Goal: Task Accomplishment & Management: Manage account settings

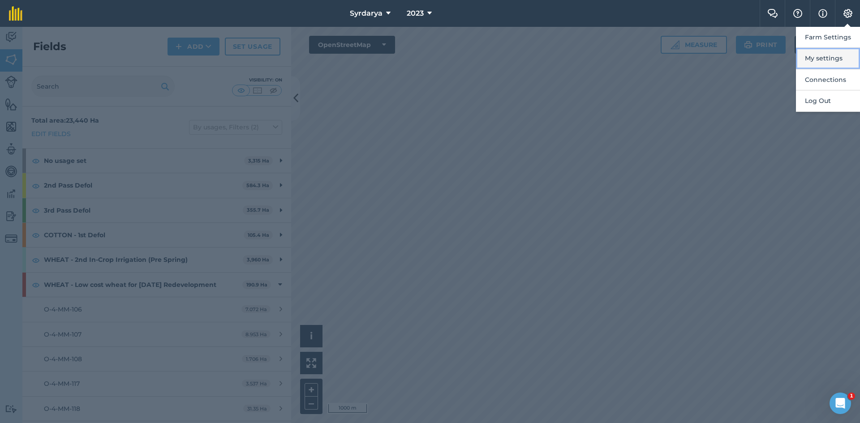
click at [822, 59] on button "My settings" at bounding box center [828, 58] width 64 height 21
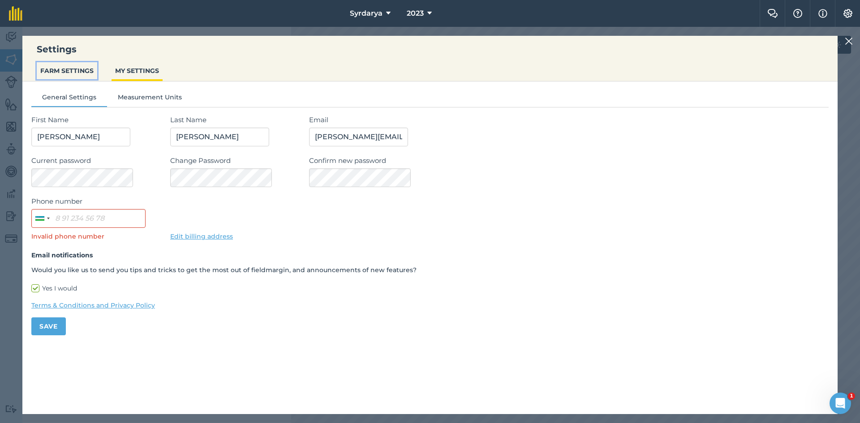
click at [69, 70] on button "FARM SETTINGS" at bounding box center [67, 70] width 60 height 17
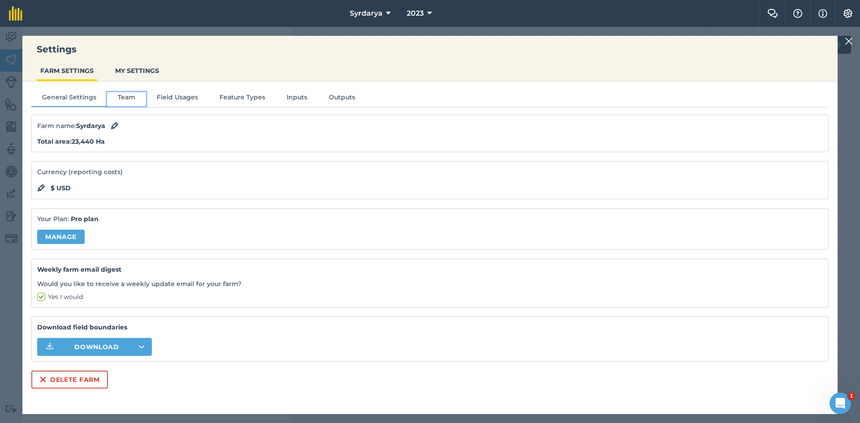
click at [118, 96] on button "Team" at bounding box center [126, 98] width 39 height 13
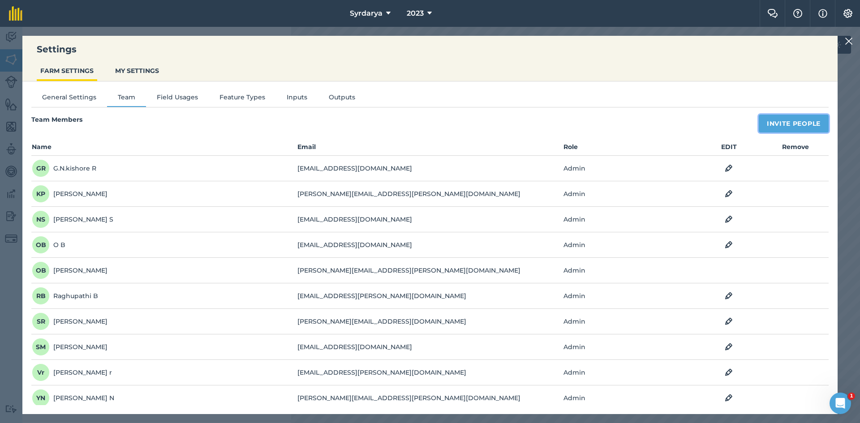
click at [780, 121] on button "Invite People" at bounding box center [794, 124] width 70 height 18
select select "MEMBER"
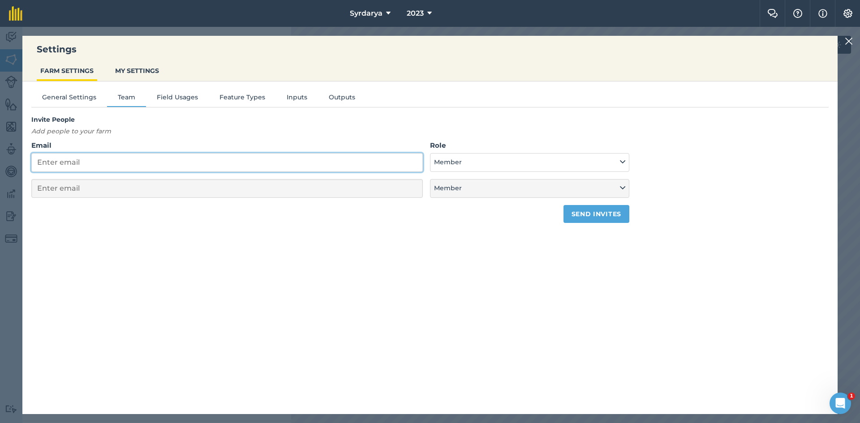
click at [112, 163] on input "Email" at bounding box center [227, 162] width 392 height 19
type input "a"
select select "MEMBER"
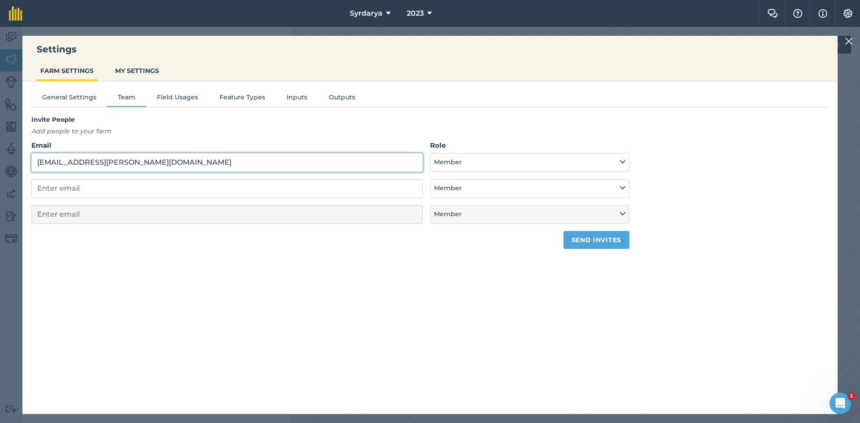
type input "[EMAIL_ADDRESS][PERSON_NAME][DOMAIN_NAME]"
click at [113, 185] on input "email" at bounding box center [227, 188] width 392 height 19
click at [473, 159] on button "Member" at bounding box center [529, 162] width 199 height 19
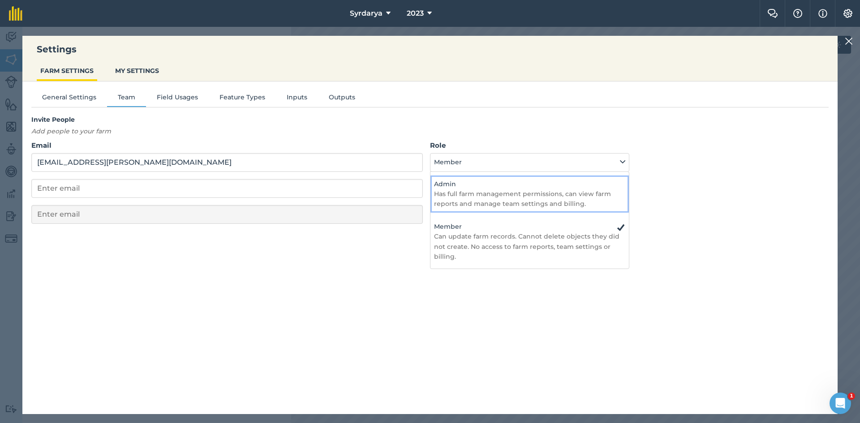
click at [483, 190] on p "Has full farm management permissions, can view farm reports and manage team set…" at bounding box center [529, 199] width 191 height 20
select select "ADMIN"
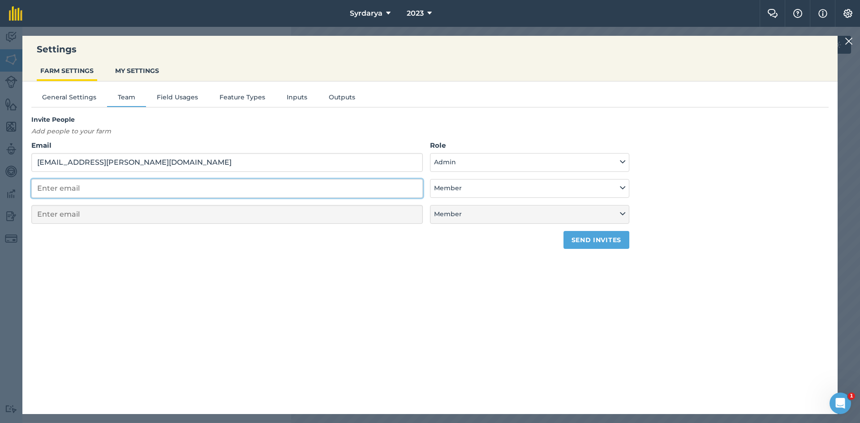
click at [158, 183] on input "email" at bounding box center [227, 188] width 392 height 19
click at [588, 237] on button "Send invites" at bounding box center [597, 240] width 66 height 18
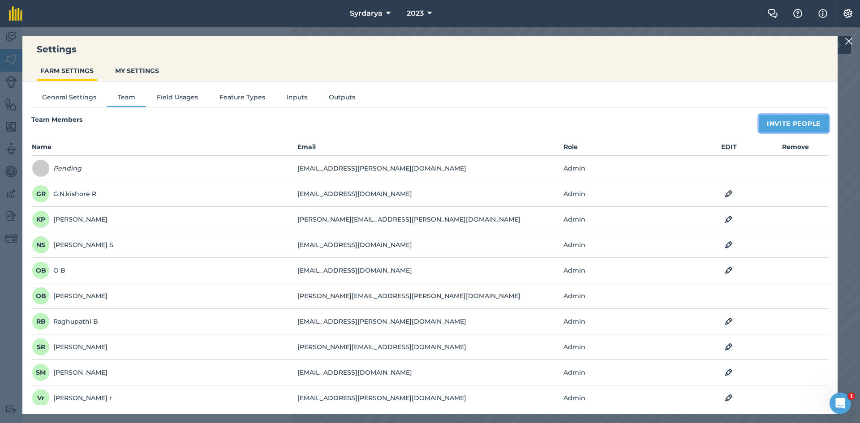
click at [779, 117] on button "Invite People" at bounding box center [794, 124] width 70 height 18
select select "MEMBER"
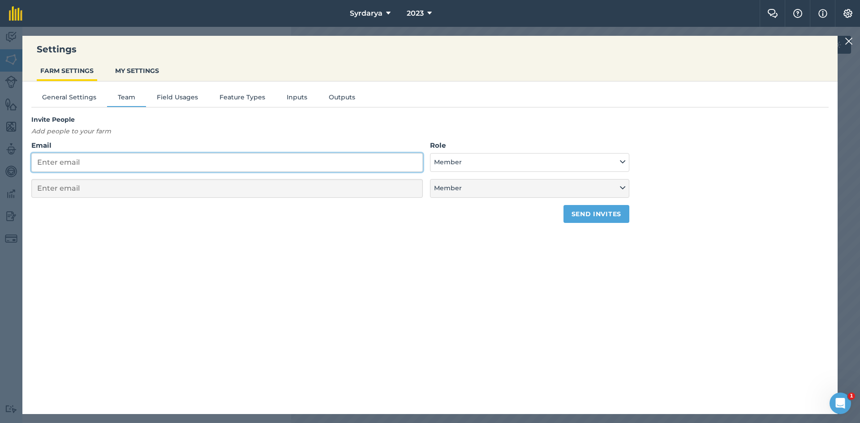
click at [95, 165] on input "Email" at bounding box center [227, 162] width 392 height 19
click at [257, 163] on input "Email" at bounding box center [227, 162] width 392 height 19
click at [307, 165] on input "Email" at bounding box center [227, 162] width 392 height 19
type input "p"
select select "MEMBER"
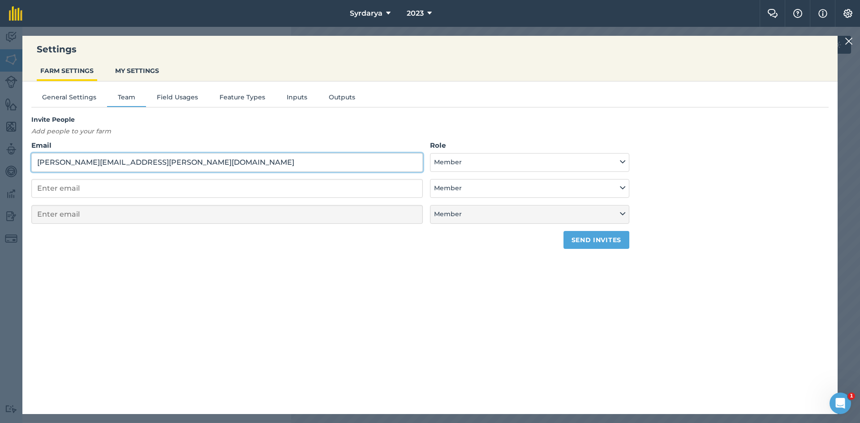
type input "[PERSON_NAME][EMAIL_ADDRESS][PERSON_NAME][DOMAIN_NAME]"
click at [467, 159] on button "Member" at bounding box center [529, 162] width 199 height 19
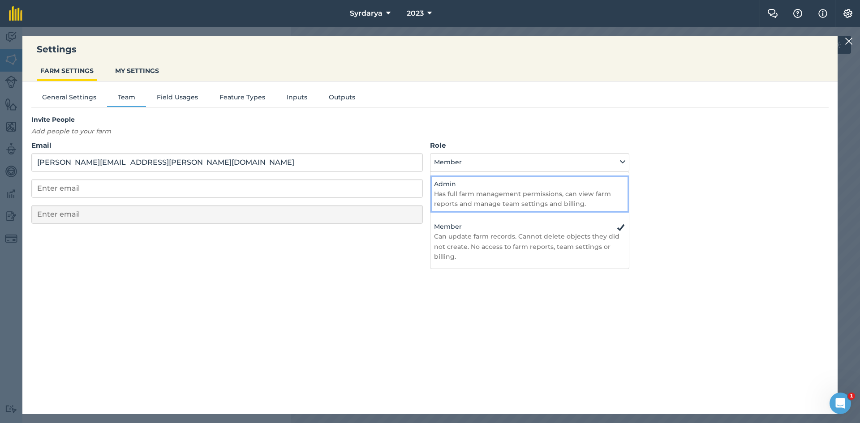
click at [465, 186] on h4 "Admin" at bounding box center [529, 184] width 191 height 10
select select "ADMIN"
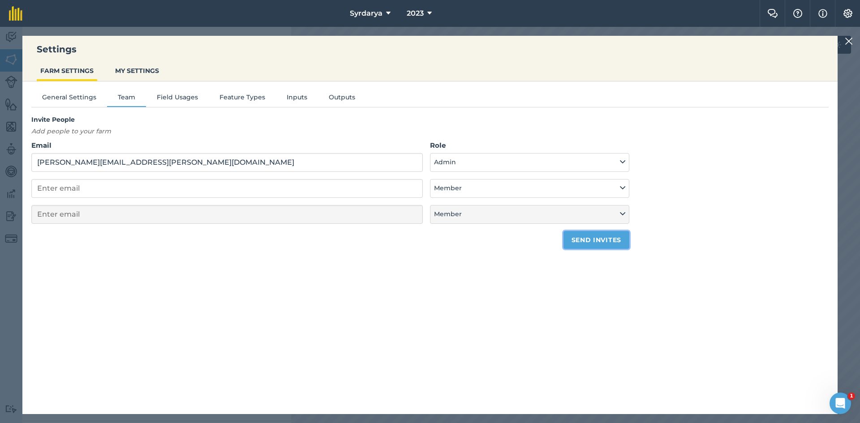
click at [608, 238] on button "Send invites" at bounding box center [597, 240] width 66 height 18
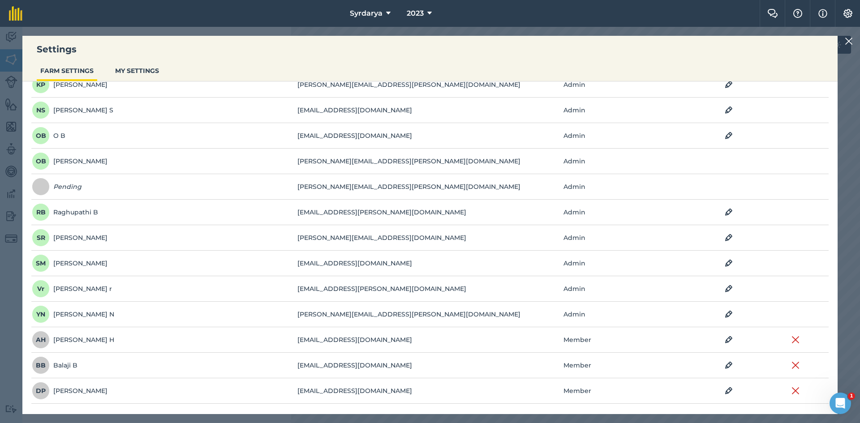
scroll to position [261, 0]
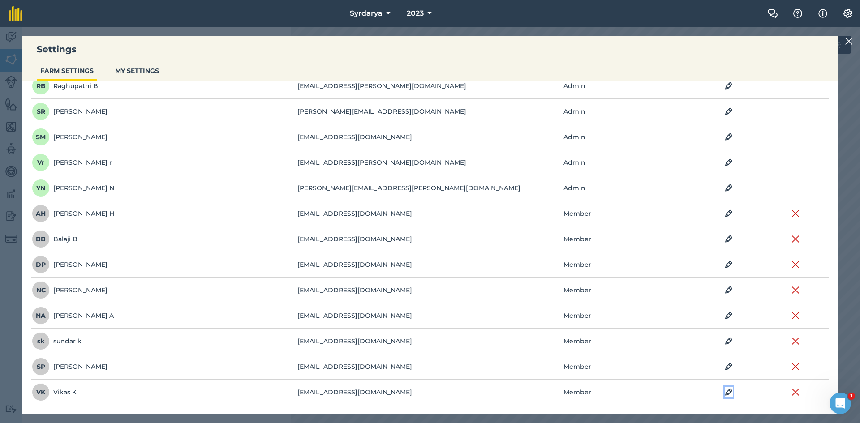
click at [725, 393] on img at bounding box center [729, 392] width 8 height 11
click at [599, 393] on icon at bounding box center [601, 393] width 5 height 10
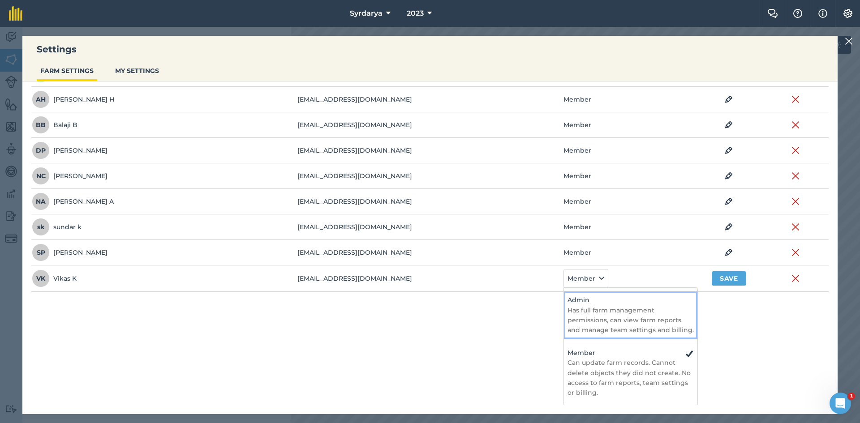
click at [585, 315] on p "Has full farm management permissions, can view farm reports and manage team set…" at bounding box center [631, 321] width 126 height 30
select select "ADMIN"
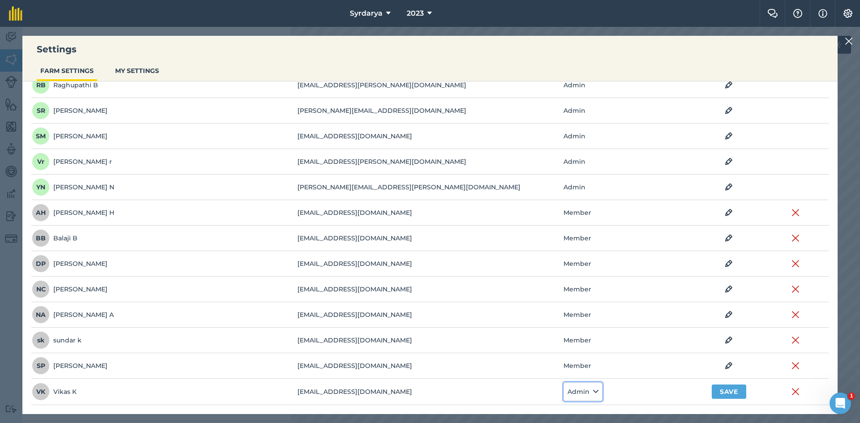
scroll to position [262, 0]
click at [727, 390] on button "Save" at bounding box center [729, 392] width 35 height 14
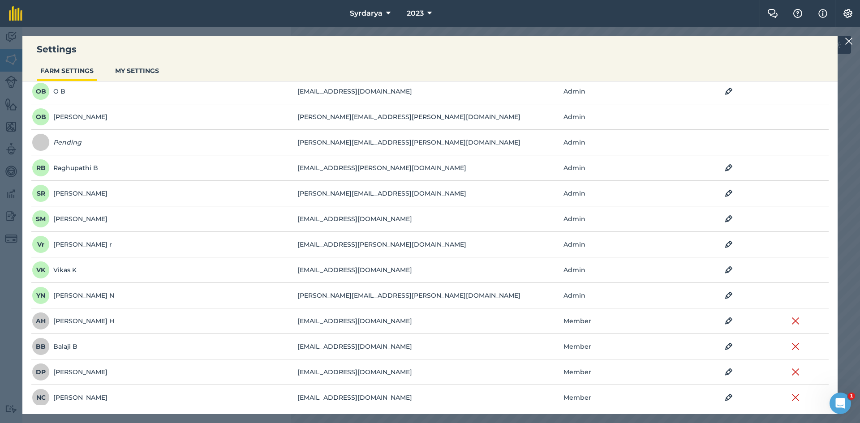
scroll to position [261, 0]
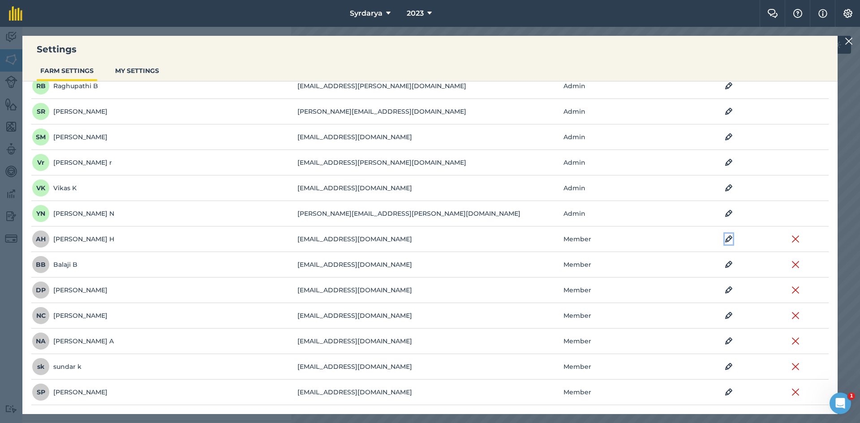
click at [725, 238] on img at bounding box center [729, 239] width 8 height 11
click at [590, 238] on button "Member" at bounding box center [586, 239] width 45 height 19
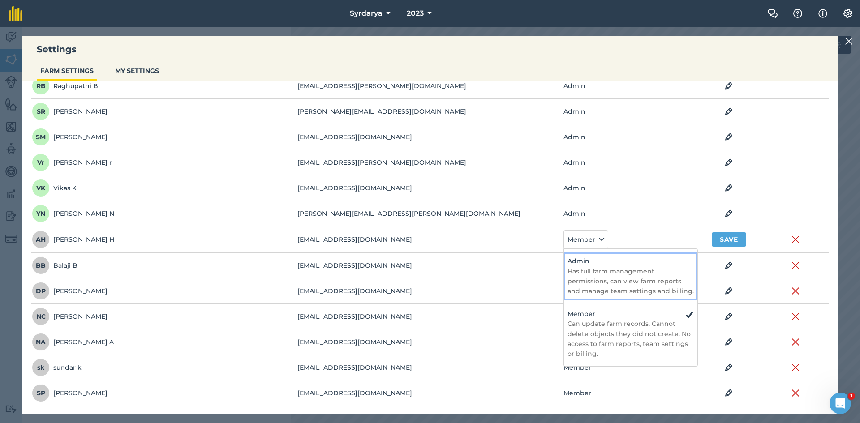
click at [584, 270] on p "Has full farm management permissions, can view farm reports and manage team set…" at bounding box center [631, 282] width 126 height 30
select select "ADMIN"
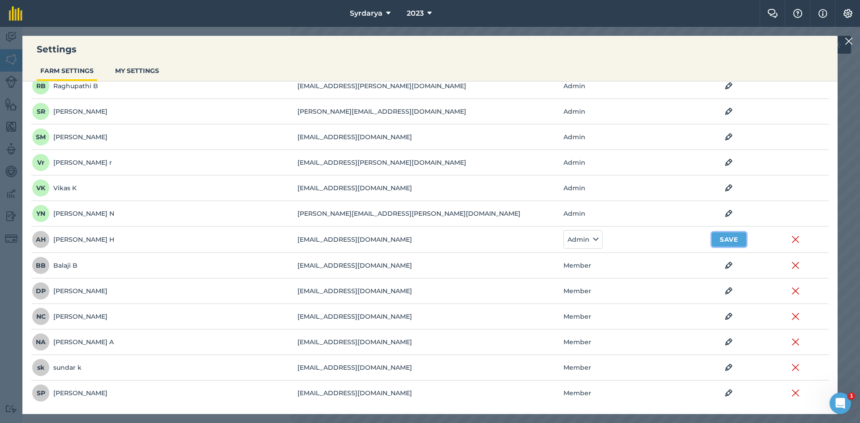
click at [731, 240] on button "Save" at bounding box center [729, 240] width 35 height 14
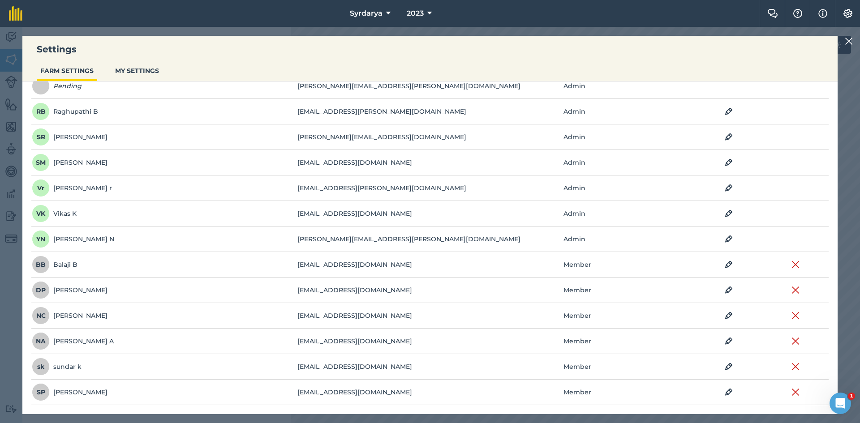
click at [581, 265] on td "Member" at bounding box center [629, 265] width 133 height 26
click at [725, 393] on img at bounding box center [729, 392] width 8 height 11
click at [593, 391] on icon at bounding box center [595, 393] width 5 height 10
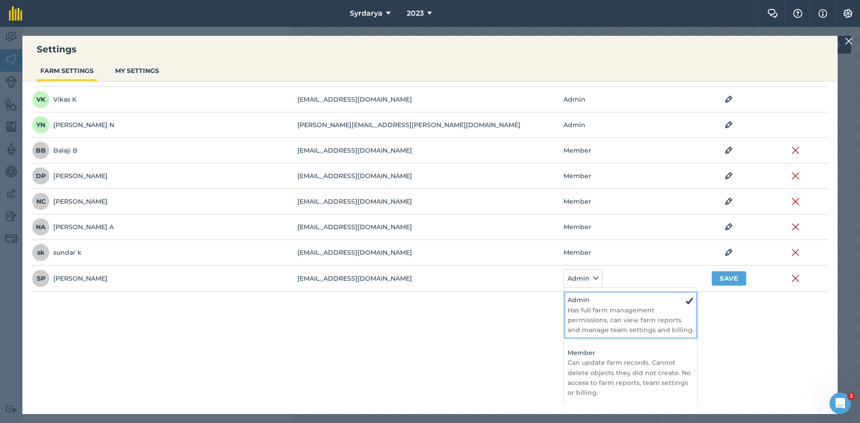
click at [592, 315] on p "Has full farm management permissions, can view farm reports and manage team set…" at bounding box center [631, 321] width 126 height 30
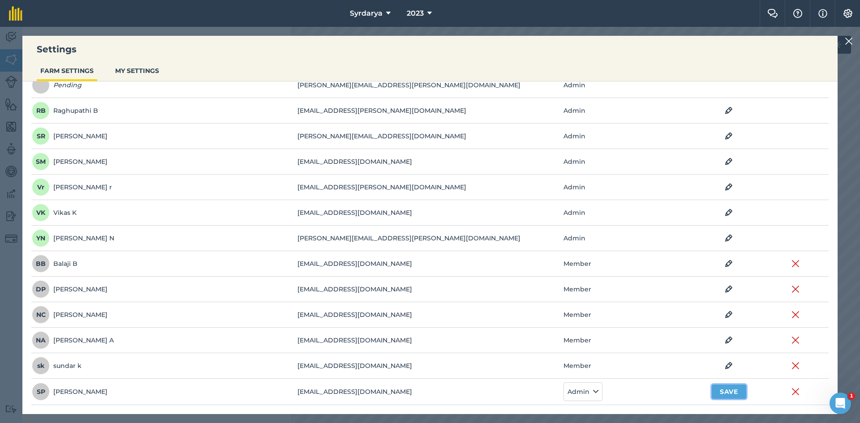
click at [728, 393] on button "Save" at bounding box center [729, 392] width 35 height 14
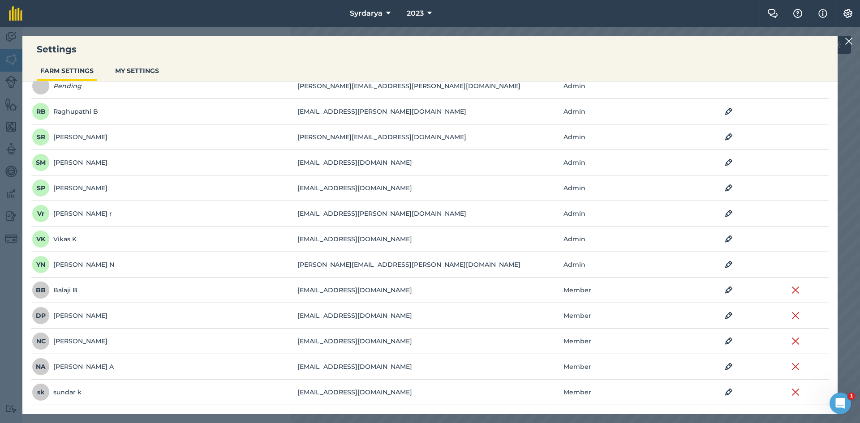
scroll to position [0, 0]
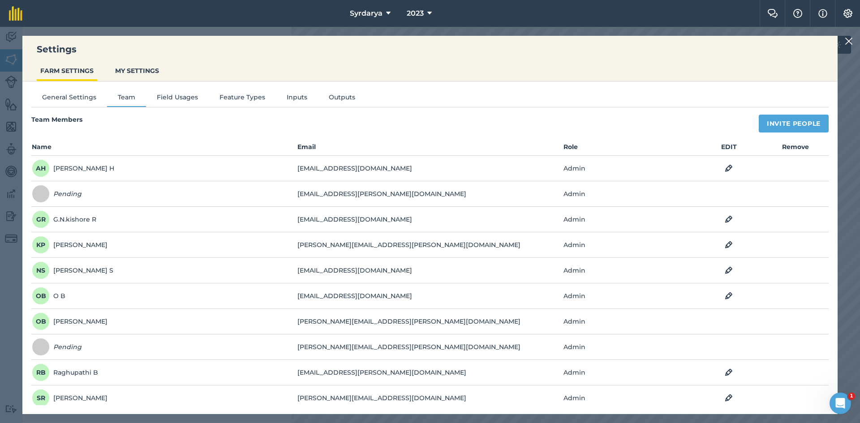
click at [847, 38] on img at bounding box center [849, 41] width 8 height 11
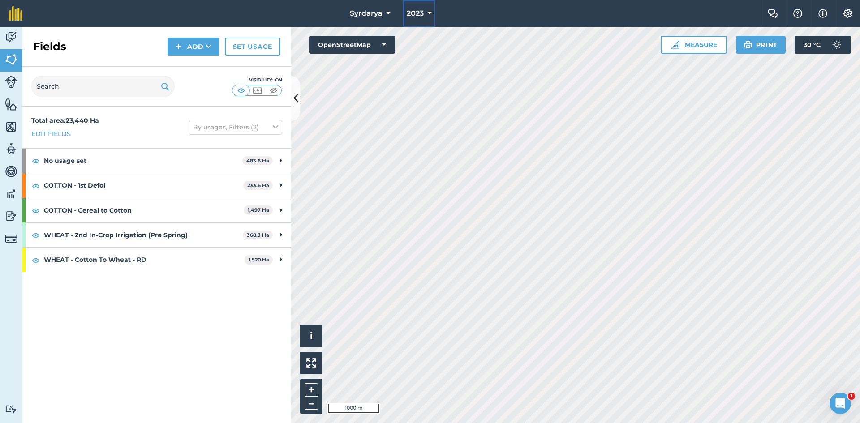
click at [424, 6] on button "2023" at bounding box center [419, 13] width 32 height 27
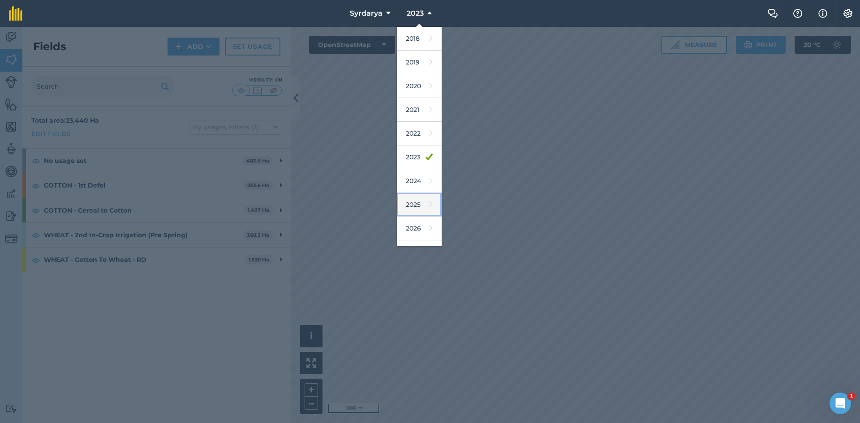
click at [410, 205] on link "2025" at bounding box center [419, 205] width 45 height 24
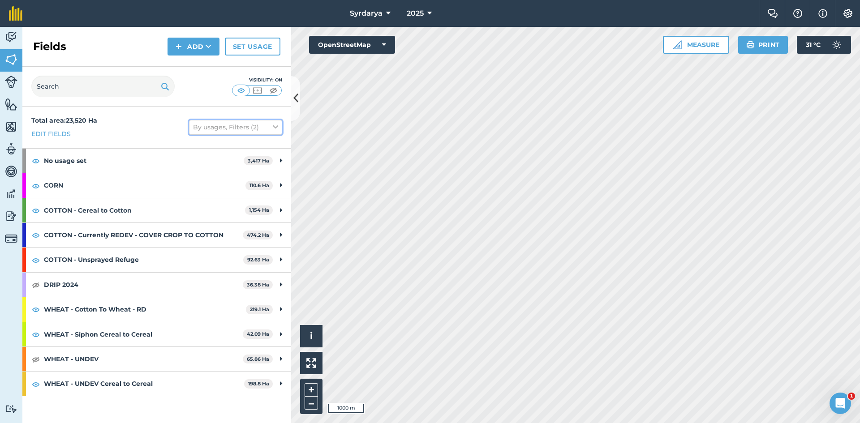
click at [271, 125] on button "By usages, Filters (2)" at bounding box center [235, 127] width 93 height 14
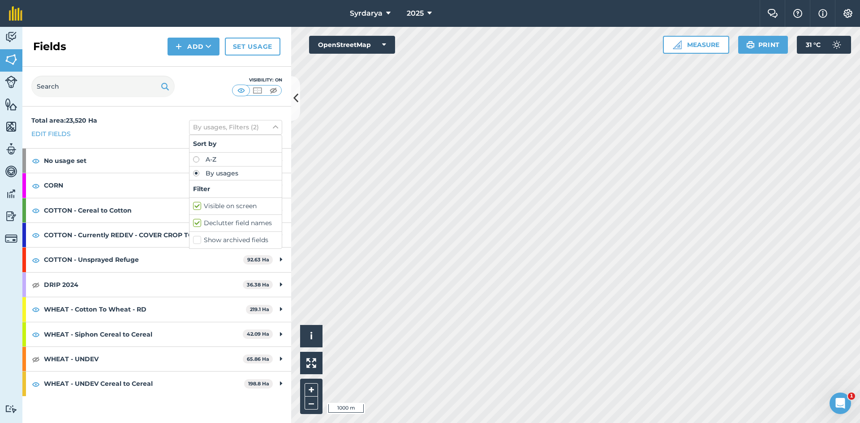
click at [198, 241] on label "Show archived fields" at bounding box center [235, 240] width 85 height 9
click at [198, 241] on input "Show archived fields" at bounding box center [196, 239] width 6 height 6
checkbox input "true"
